Goal: Find specific page/section: Find specific page/section

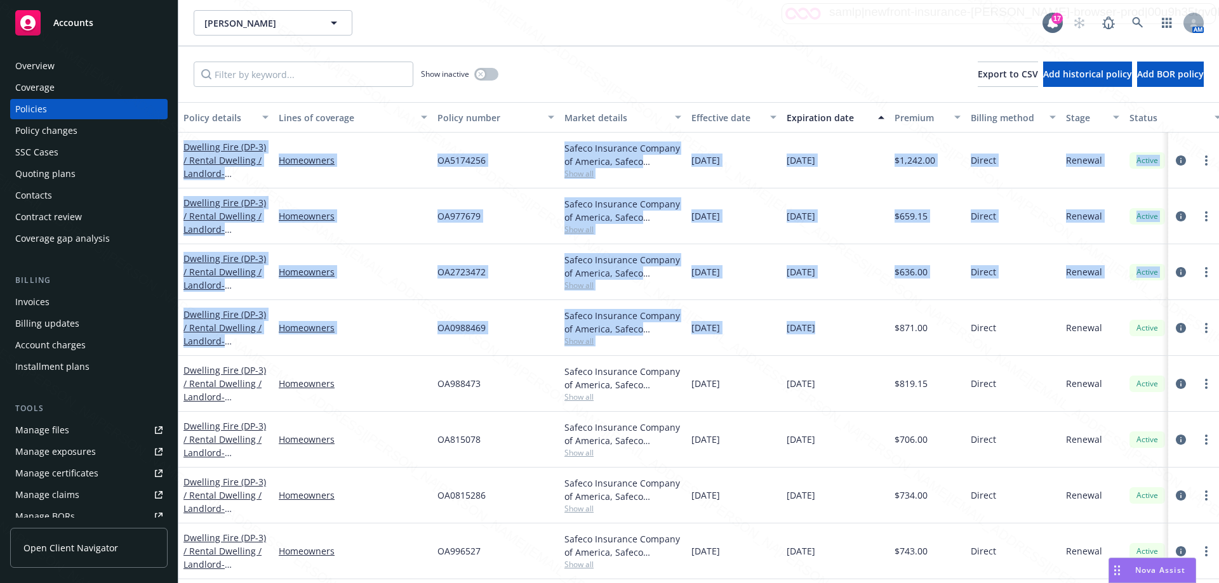
click at [386, 337] on div "Homeowners" at bounding box center [353, 328] width 159 height 56
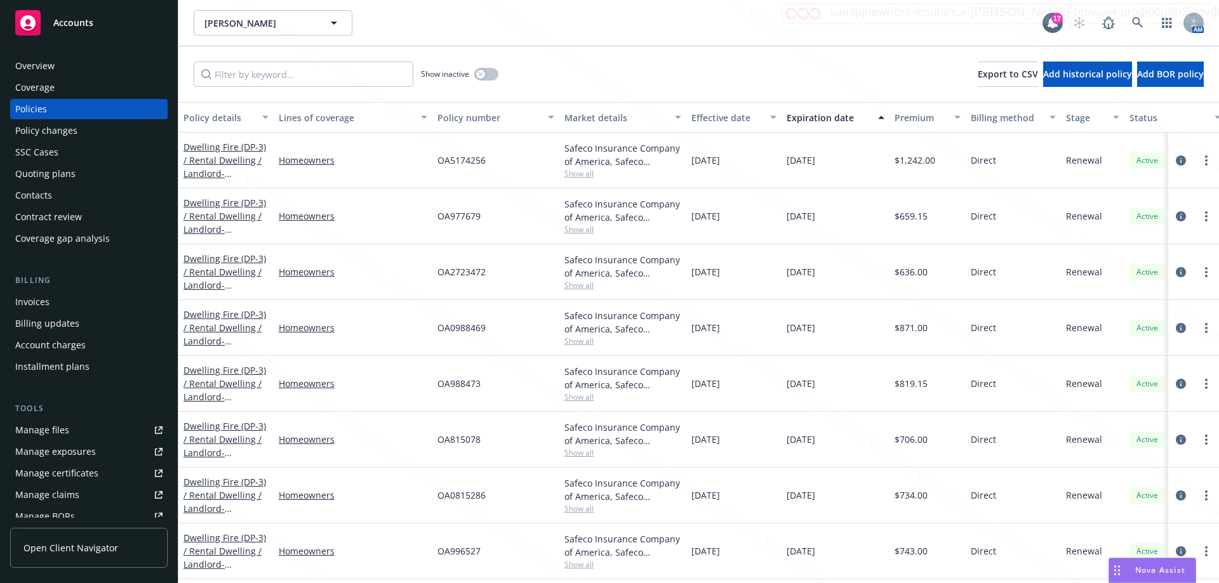
click at [507, 383] on div "OA988473" at bounding box center [495, 384] width 127 height 56
click at [231, 277] on link "Dwelling Fire (DP-3) / [PERSON_NAME] / Landlord - [PERSON_NAME] [STREET_ADDRESS]" at bounding box center [224, 285] width 83 height 65
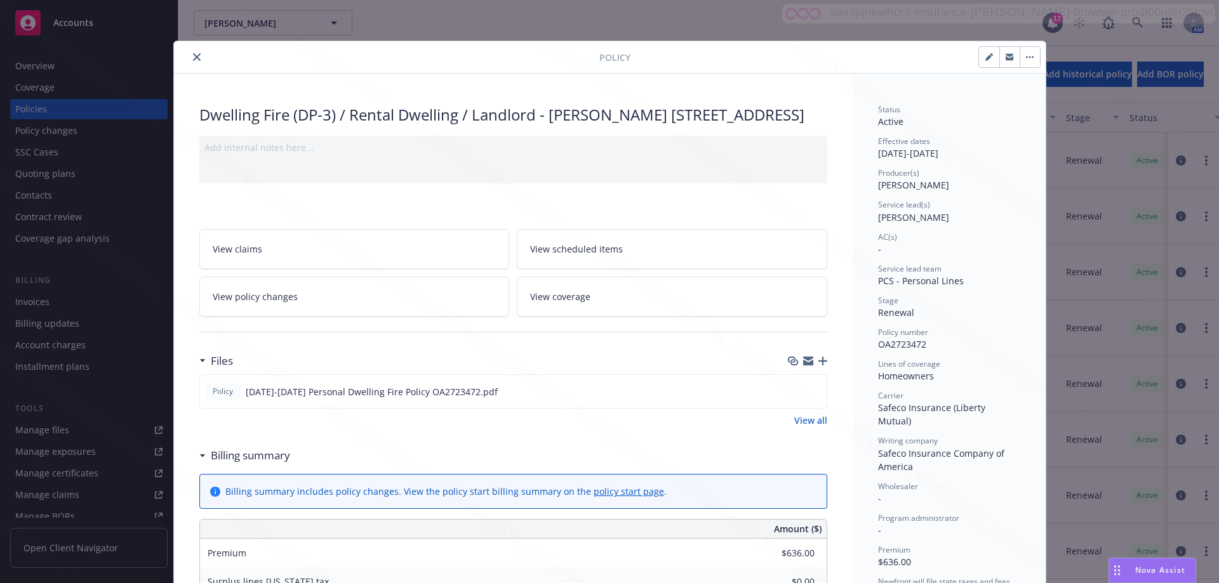
click at [194, 57] on icon "close" at bounding box center [197, 57] width 8 height 8
